Goal: Navigation & Orientation: Find specific page/section

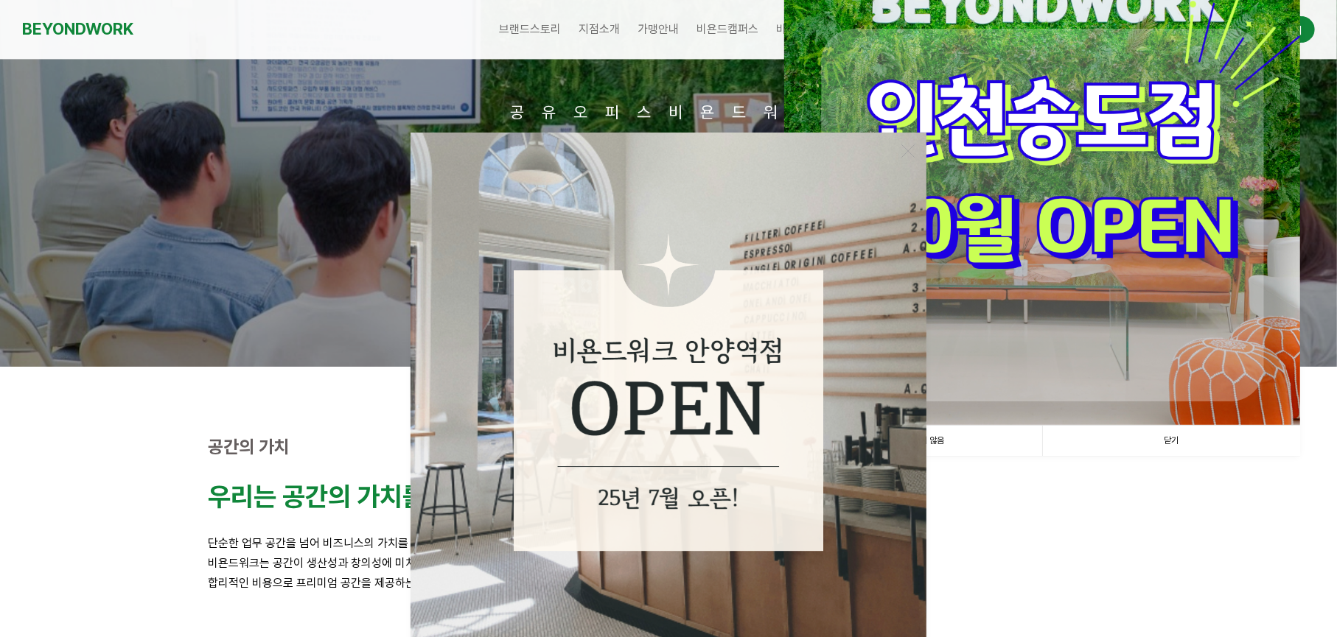
scroll to position [221, 0]
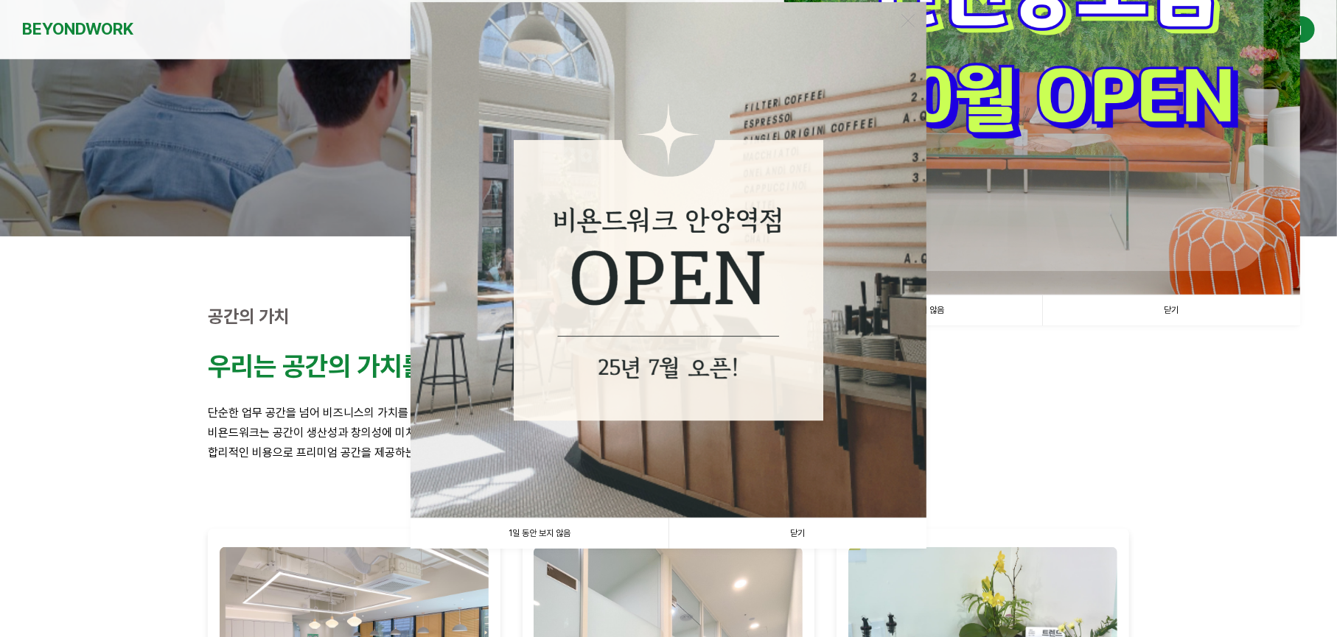
click at [523, 528] on link "1일 동안 보지 않음" at bounding box center [539, 534] width 258 height 30
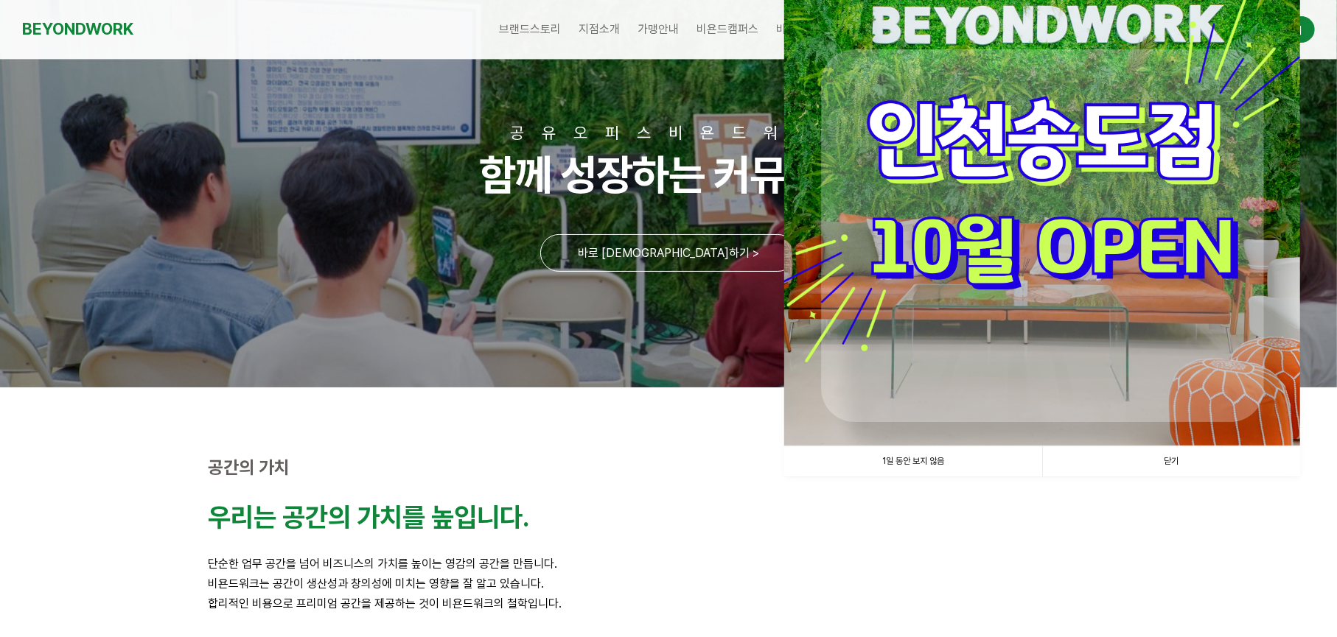
scroll to position [0, 0]
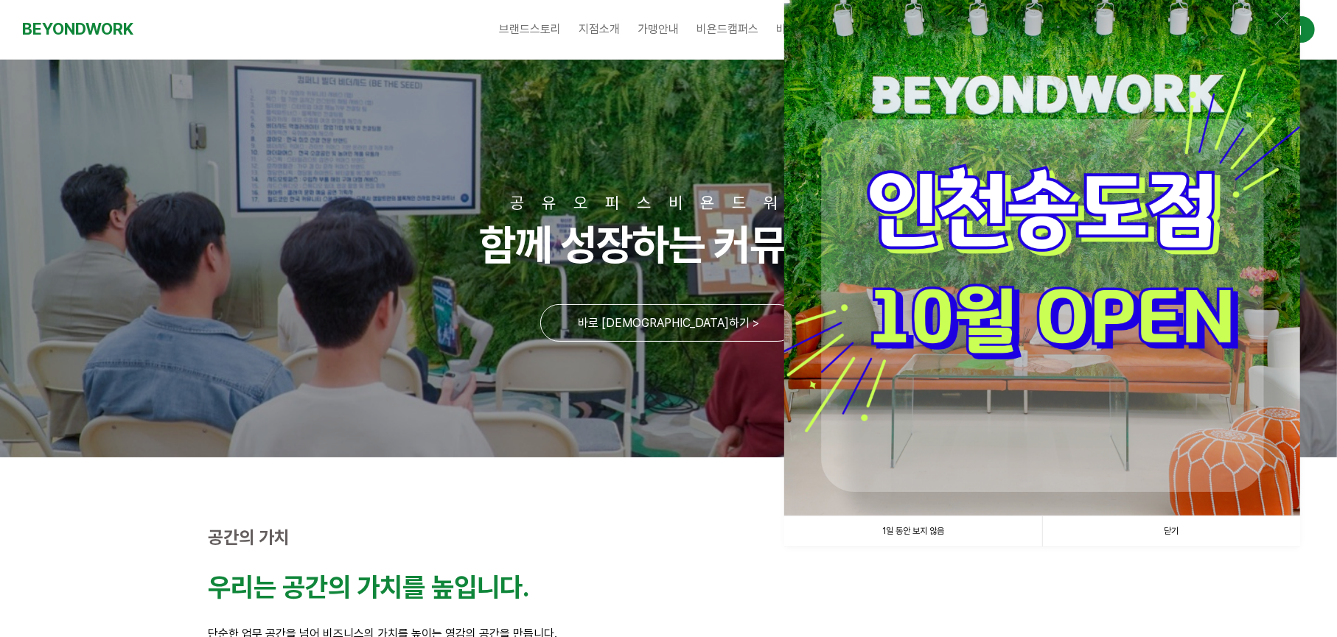
click at [900, 528] on link "1일 동안 보지 않음" at bounding box center [913, 532] width 258 height 30
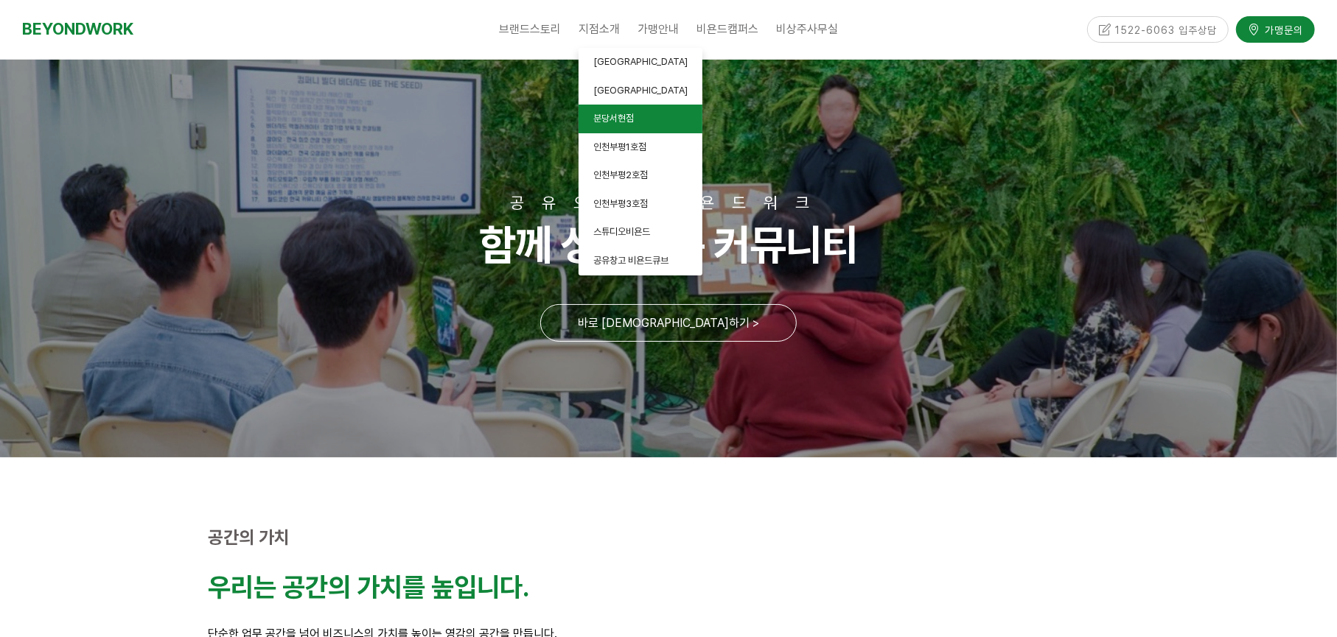
click at [611, 119] on span "분당서현점" at bounding box center [613, 118] width 41 height 11
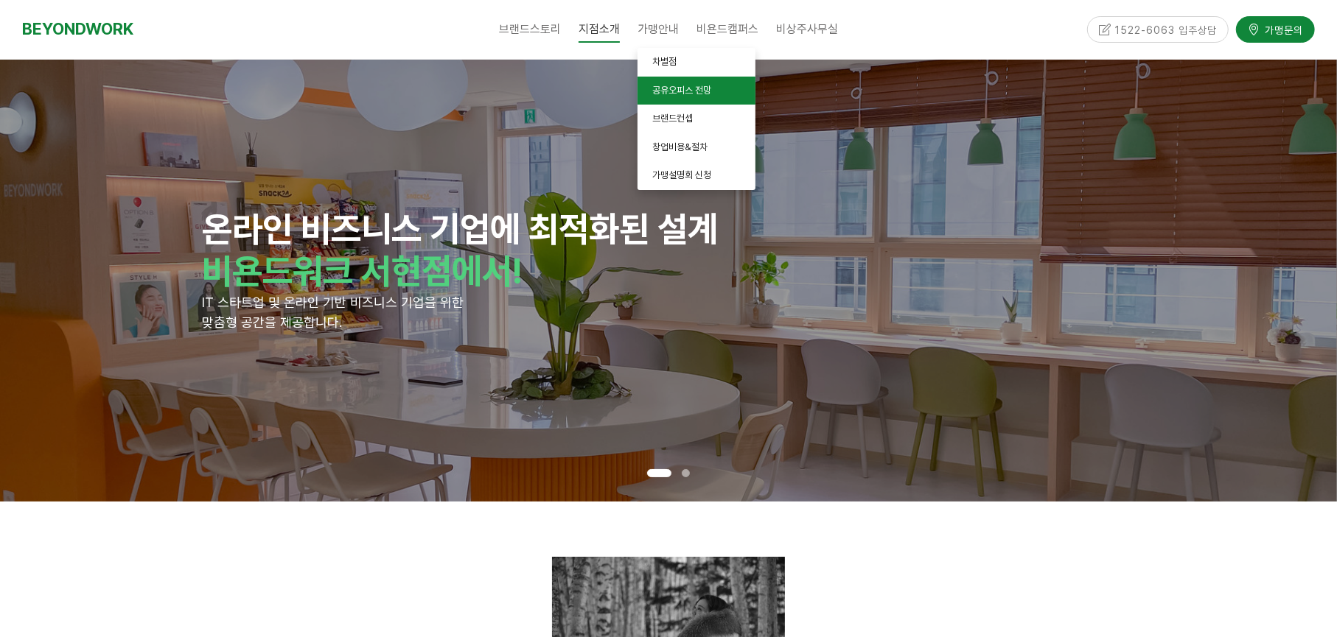
click at [669, 87] on span "공유오피스 전망" at bounding box center [681, 90] width 59 height 11
